Goal: Entertainment & Leisure: Consume media (video, audio)

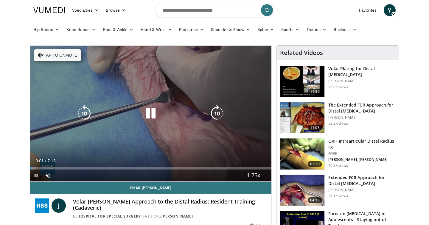
click at [133, 115] on div "Video Player" at bounding box center [150, 113] width 145 height 12
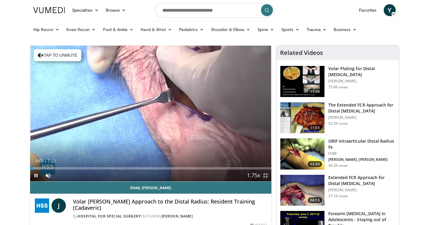
click at [266, 176] on span "Video Player" at bounding box center [266, 175] width 12 height 12
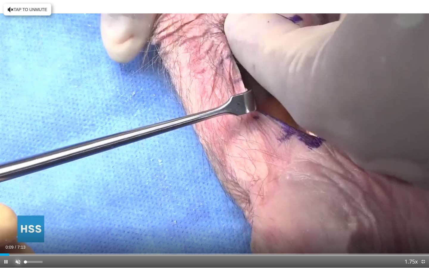
click at [18, 224] on span "Video Player" at bounding box center [18, 262] width 12 height 12
click at [20, 224] on span "Video Player" at bounding box center [18, 262] width 12 height 12
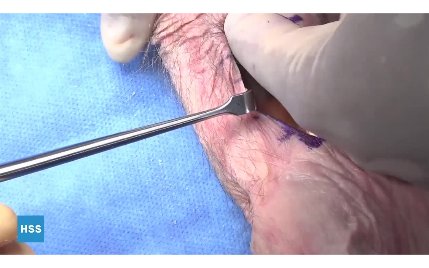
click at [20, 224] on div "10 seconds Tap to unmute" at bounding box center [214, 134] width 429 height 268
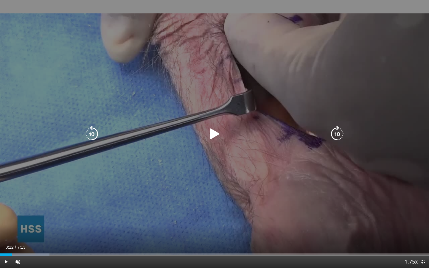
click at [238, 125] on div "10 seconds Tap to unmute" at bounding box center [214, 134] width 429 height 268
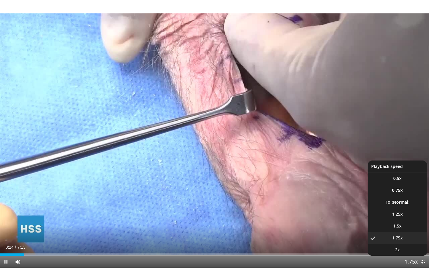
click at [408, 224] on span "Video Player" at bounding box center [411, 262] width 8 height 12
click at [401, 213] on span "1.25x" at bounding box center [397, 214] width 11 height 6
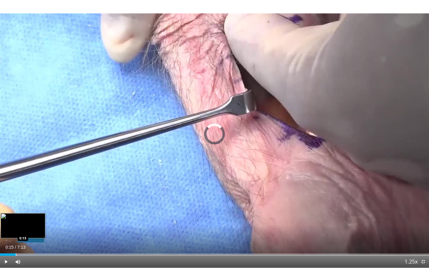
click at [15, 224] on div "Loaded : 18.48% 0:15 0:15" at bounding box center [214, 253] width 429 height 6
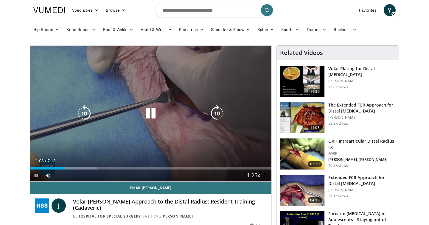
click at [151, 114] on icon "Video Player" at bounding box center [150, 113] width 17 height 17
click at [151, 123] on div "10 seconds Tap to unmute" at bounding box center [150, 114] width 241 height 136
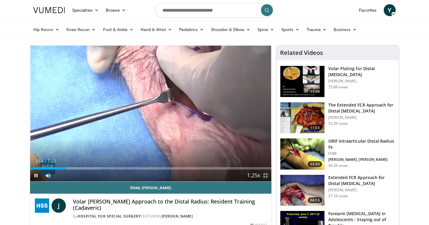
click at [266, 176] on span "Video Player" at bounding box center [266, 175] width 12 height 12
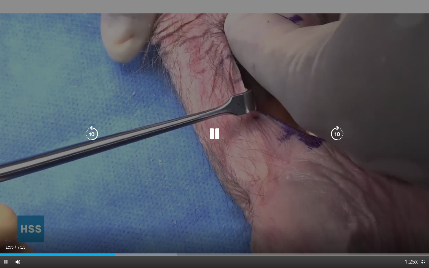
click at [270, 38] on div "10 seconds Tap to unmute" at bounding box center [214, 134] width 429 height 268
click at [203, 173] on div "10 seconds Tap to unmute" at bounding box center [214, 134] width 429 height 268
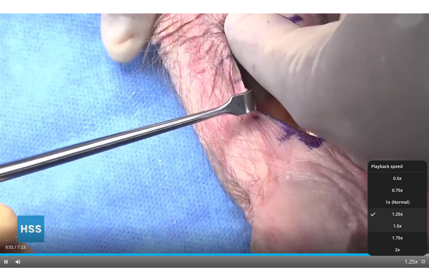
click at [400, 224] on li "1.5x" at bounding box center [398, 226] width 60 height 12
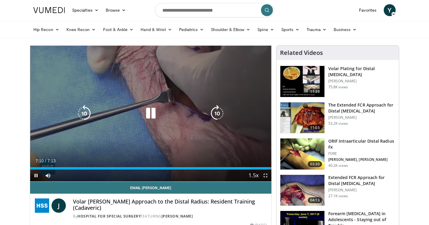
click at [149, 115] on icon "Video Player" at bounding box center [150, 113] width 17 height 17
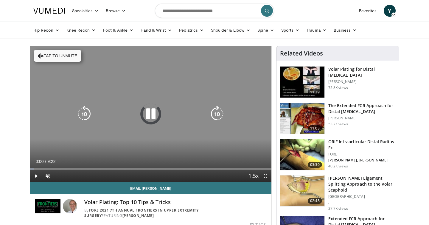
click at [63, 147] on div "10 seconds Tap to unmute" at bounding box center [150, 114] width 241 height 136
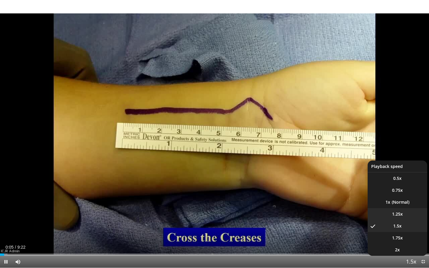
click at [400, 212] on span "1.25x" at bounding box center [397, 214] width 11 height 6
click at [402, 204] on li "1x" at bounding box center [398, 202] width 60 height 12
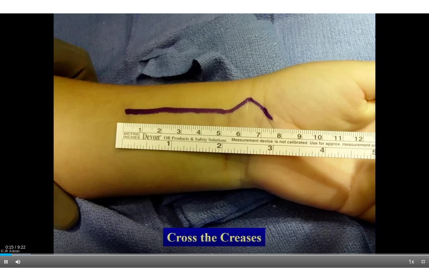
click at [254, 171] on div "10 seconds Tap to unmute" at bounding box center [214, 134] width 429 height 268
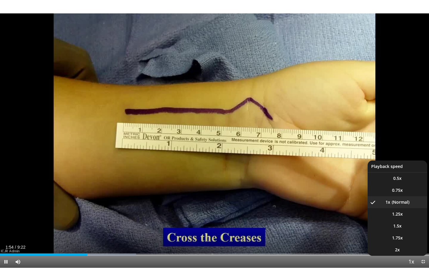
click at [410, 224] on span "Video Player" at bounding box center [411, 262] width 8 height 12
click at [411, 224] on span "Video Player" at bounding box center [411, 262] width 8 height 12
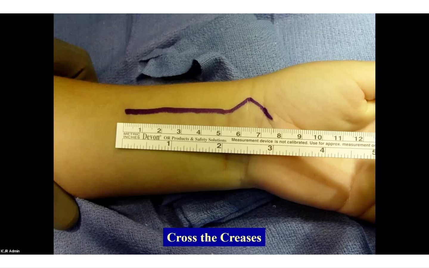
click at [411, 224] on div "10 seconds Tap to unmute" at bounding box center [214, 134] width 429 height 268
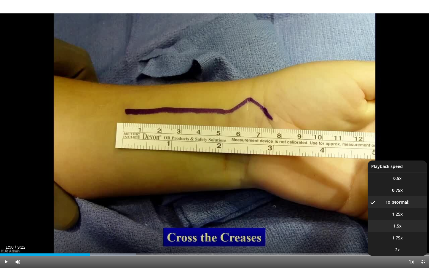
click at [396, 224] on span "1.5x" at bounding box center [397, 226] width 8 height 6
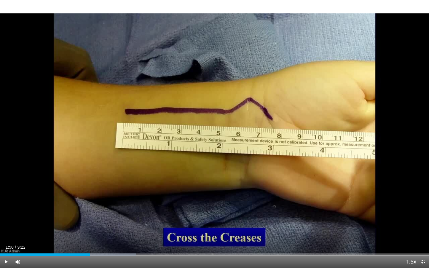
click at [284, 185] on div "10 seconds Tap to unmute" at bounding box center [214, 134] width 429 height 268
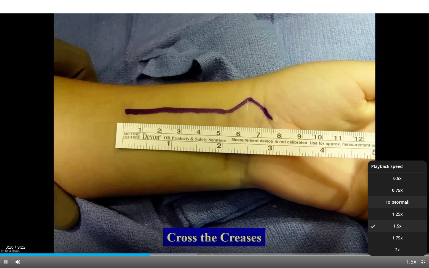
click at [399, 204] on li "1x" at bounding box center [398, 202] width 60 height 12
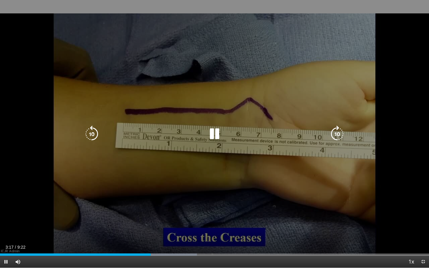
click at [295, 177] on div "10 seconds Tap to unmute" at bounding box center [214, 134] width 429 height 268
click at [278, 168] on div "10 seconds Tap to unmute" at bounding box center [214, 134] width 429 height 268
click at [215, 136] on icon "Video Player" at bounding box center [214, 134] width 17 height 17
click at [217, 131] on icon "Video Player" at bounding box center [214, 134] width 17 height 17
click at [216, 133] on icon "Video Player" at bounding box center [214, 134] width 17 height 17
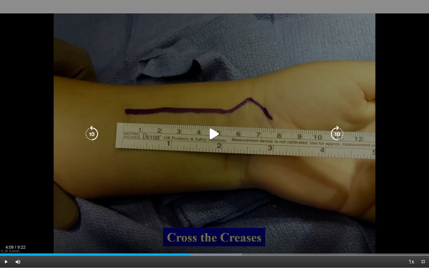
click at [217, 132] on icon "Video Player" at bounding box center [214, 134] width 17 height 17
click at [211, 133] on icon "Video Player" at bounding box center [214, 134] width 17 height 17
click at [213, 132] on icon "Video Player" at bounding box center [214, 134] width 17 height 17
click at [257, 161] on div "10 seconds Tap to unmute" at bounding box center [214, 134] width 429 height 268
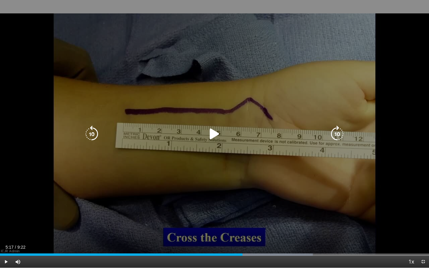
click at [206, 131] on div "Video Player" at bounding box center [214, 134] width 257 height 12
click at [214, 134] on icon "Video Player" at bounding box center [214, 134] width 17 height 17
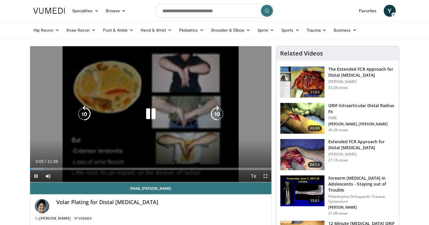
click at [155, 111] on icon "Video Player" at bounding box center [150, 113] width 17 height 17
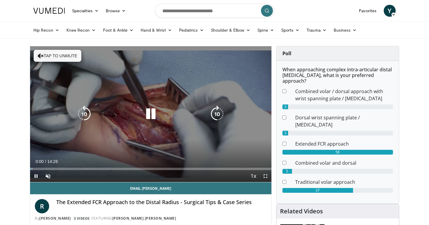
click at [149, 117] on icon "Video Player" at bounding box center [150, 113] width 17 height 17
